Goal: Task Accomplishment & Management: Manage account settings

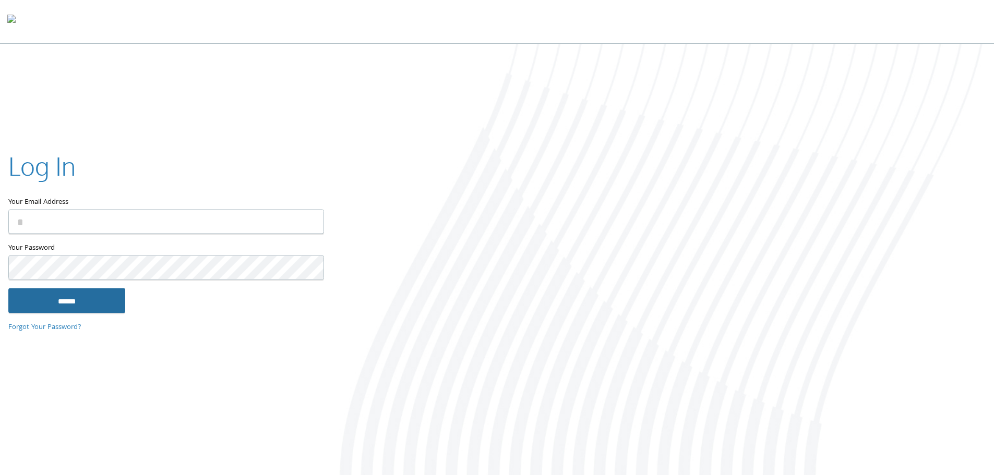
type input "**********"
click at [102, 296] on input "******" at bounding box center [66, 300] width 117 height 25
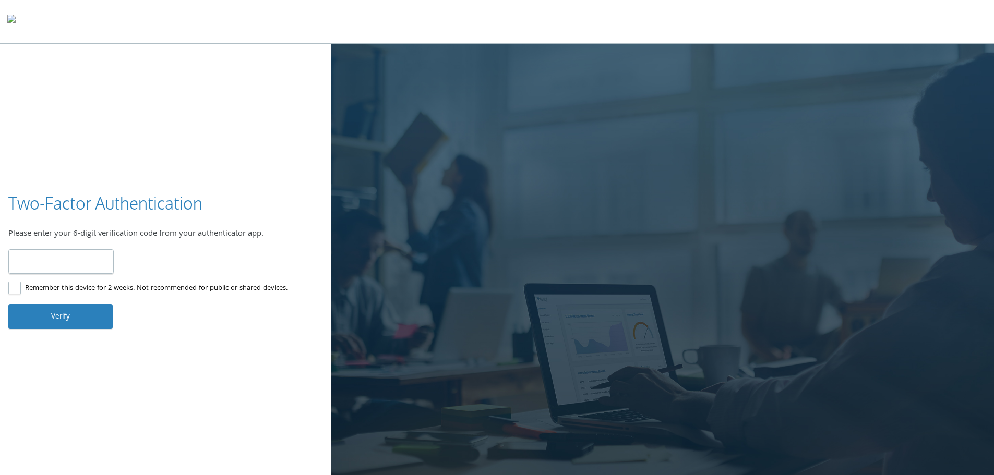
click at [75, 253] on input "number" at bounding box center [60, 261] width 105 height 25
type input "******"
